Goal: Task Accomplishment & Management: Manage account settings

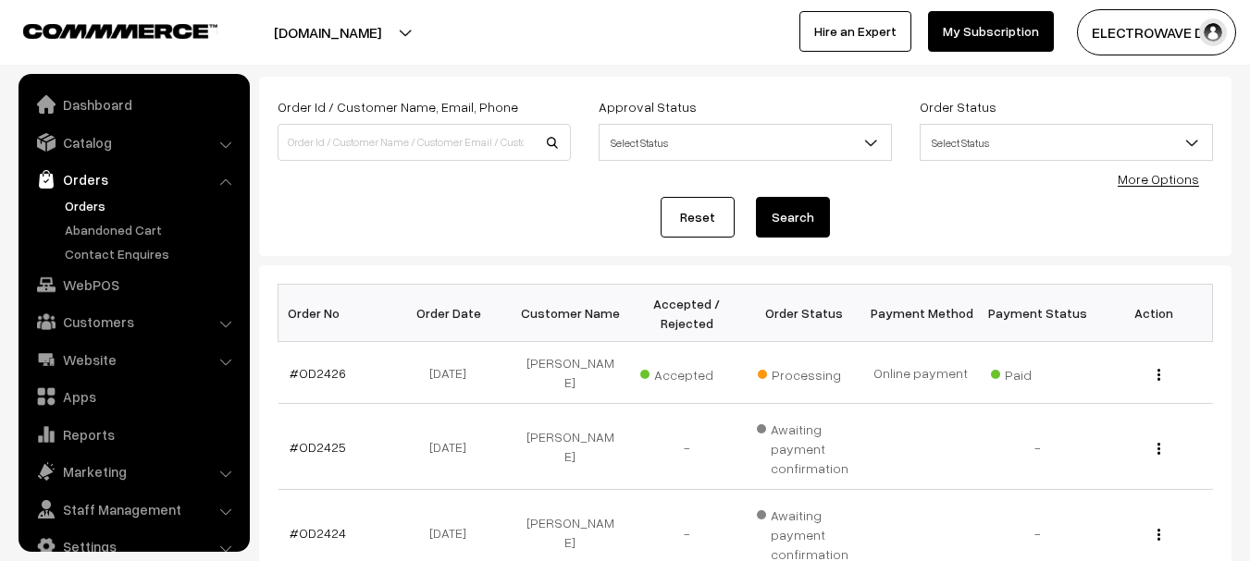
scroll to position [30, 0]
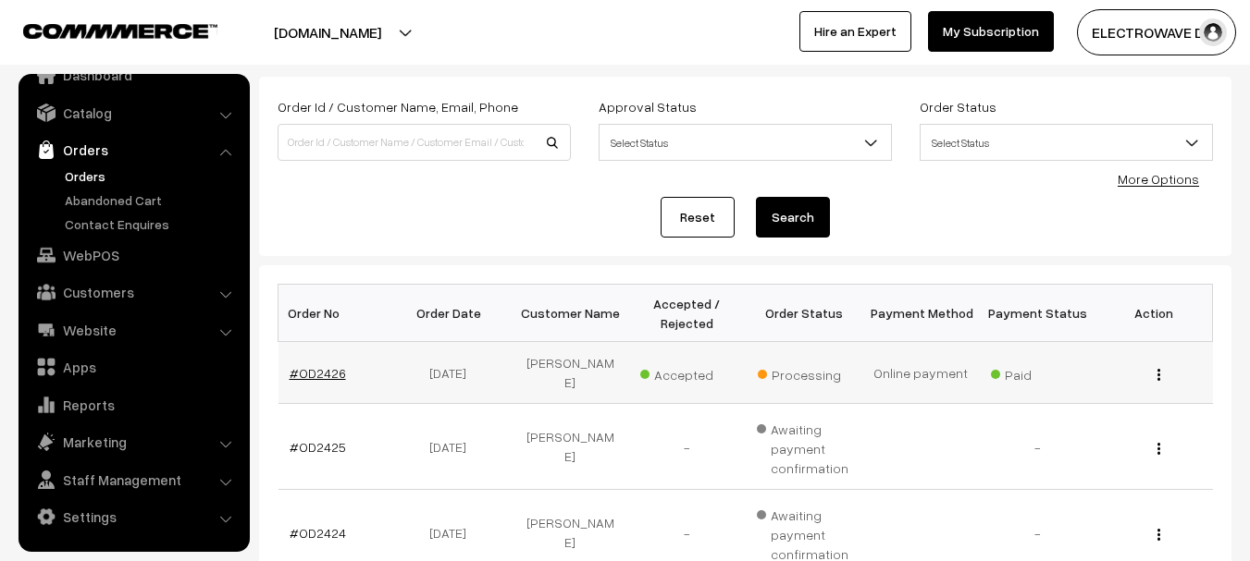
click at [320, 365] on link "#OD2426" at bounding box center [318, 373] width 56 height 16
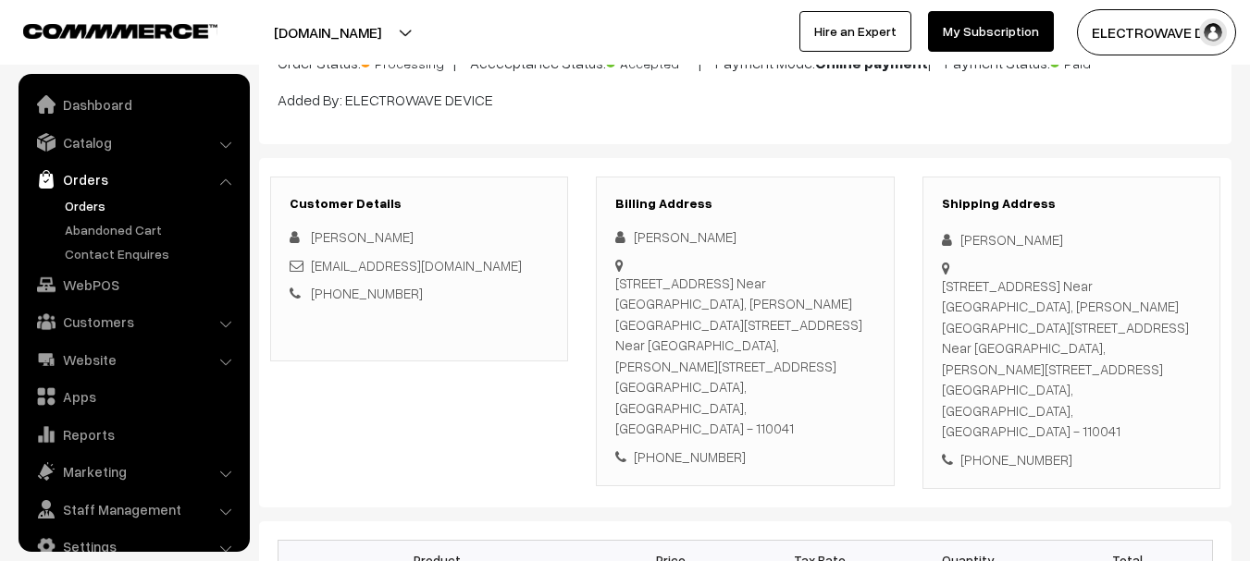
scroll to position [30, 0]
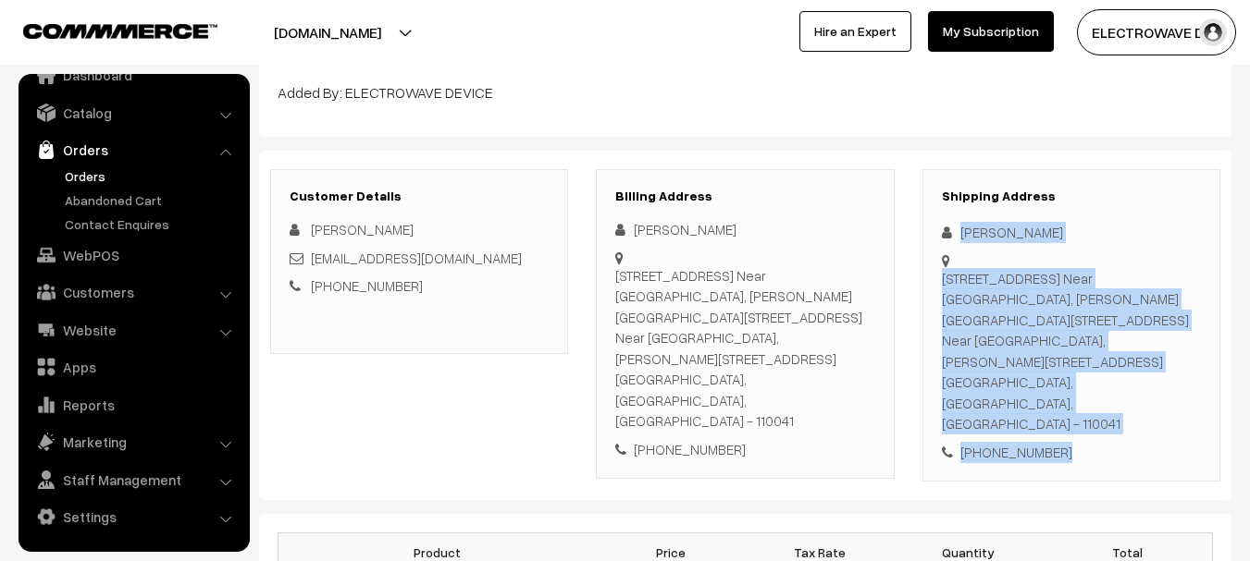
drag, startPoint x: 952, startPoint y: 226, endPoint x: 993, endPoint y: 369, distance: 149.3
click at [1090, 424] on div "Shipping Address [PERSON_NAME] [STREET_ADDRESS][PERSON_NAME], [STREET_ADDRESS] …" at bounding box center [1071, 326] width 298 height 314
copy div "[PERSON_NAME] [STREET_ADDRESS][GEOGRAPHIC_DATA] Near [GEOGRAPHIC_DATA], [PERSON…"
